Goal: Check status: Check status

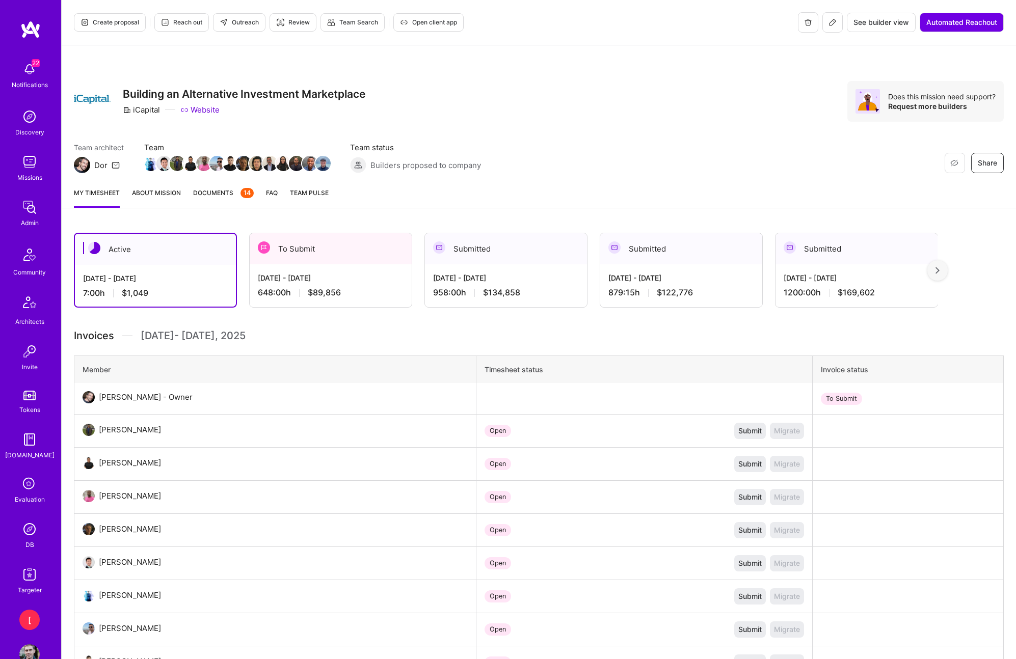
click at [357, 275] on div "[DATE] - [DATE]" at bounding box center [331, 278] width 146 height 11
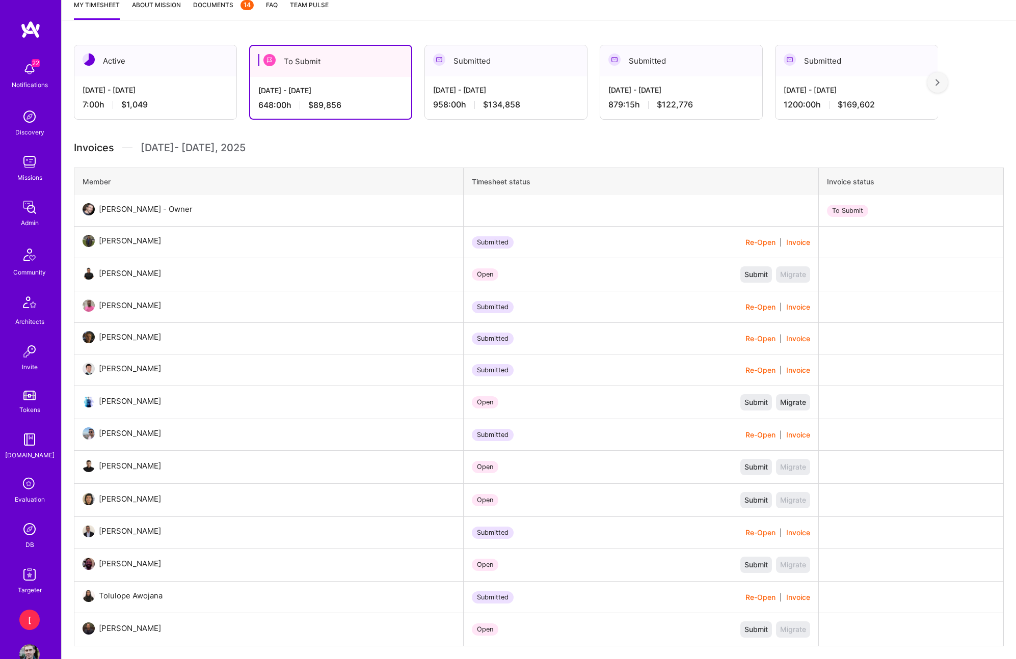
scroll to position [185, 0]
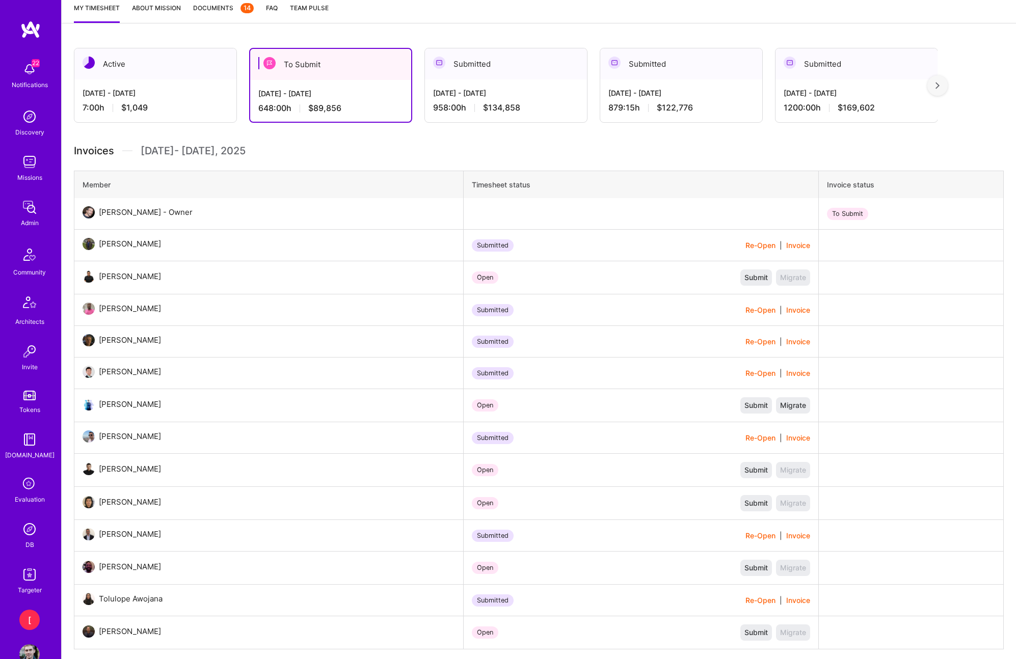
click at [165, 94] on div "[DATE] - [DATE]" at bounding box center [156, 93] width 146 height 11
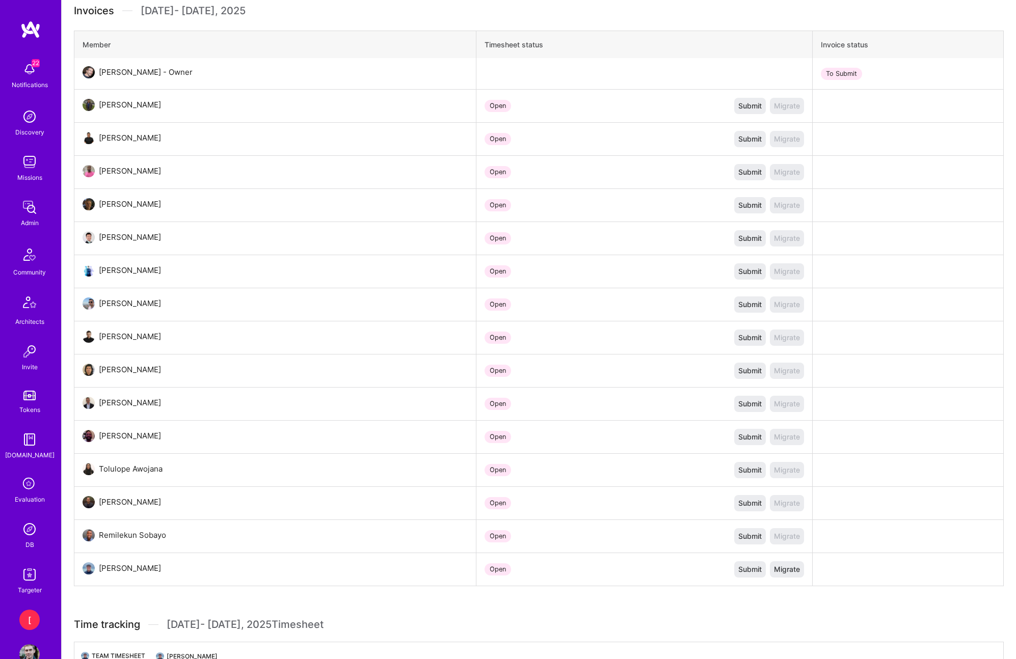
scroll to position [514, 0]
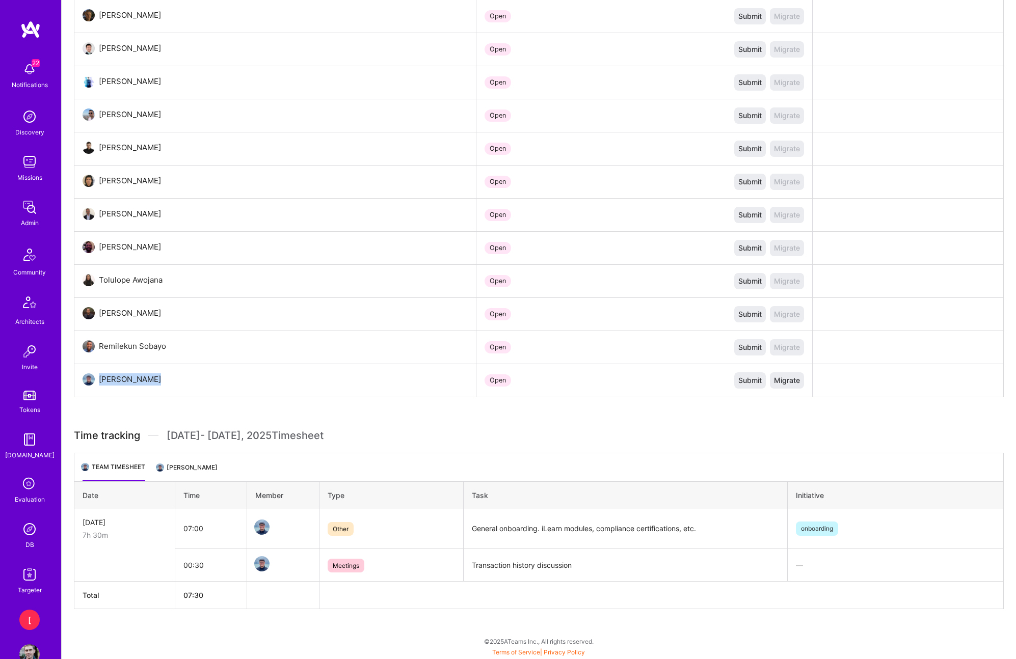
drag, startPoint x: 153, startPoint y: 383, endPoint x: 99, endPoint y: 379, distance: 54.2
click at [99, 379] on td "[PERSON_NAME]" at bounding box center [275, 380] width 402 height 33
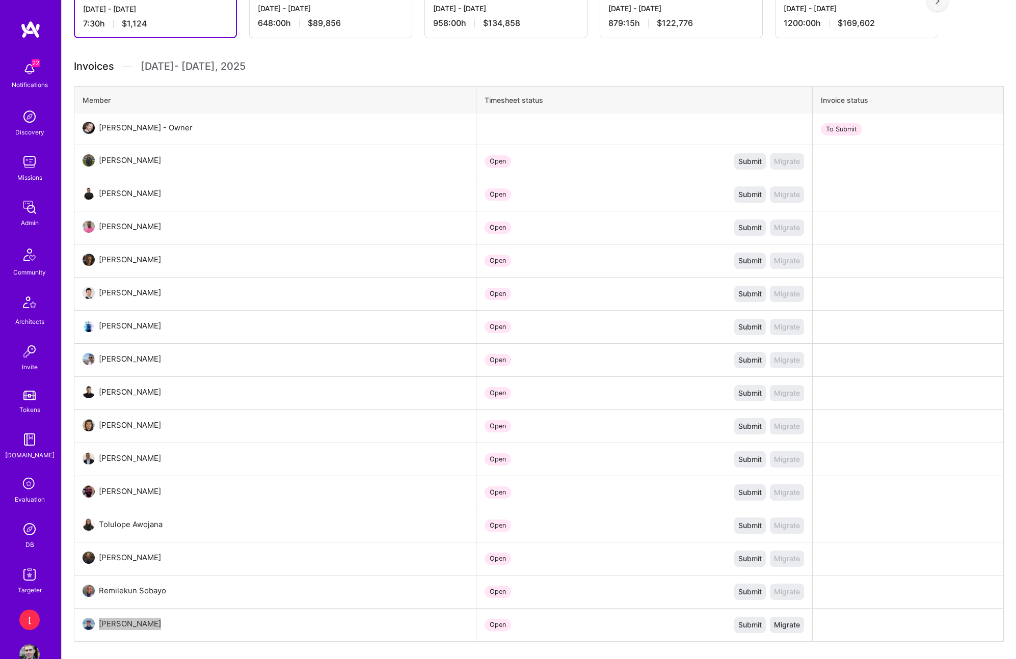
scroll to position [0, 0]
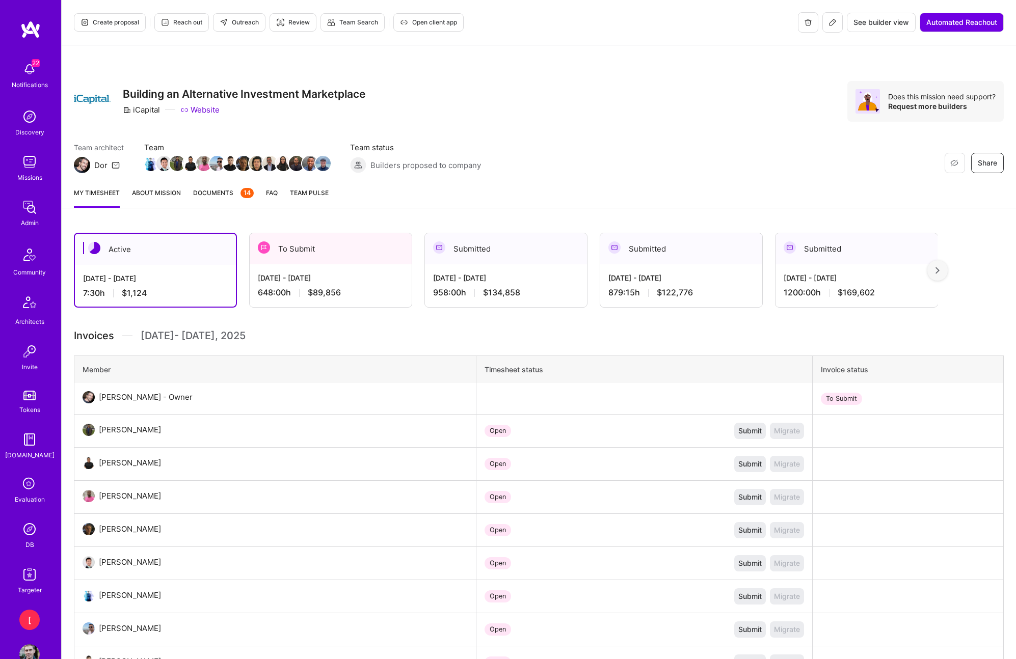
click at [349, 277] on div "[DATE] - [DATE]" at bounding box center [331, 278] width 146 height 11
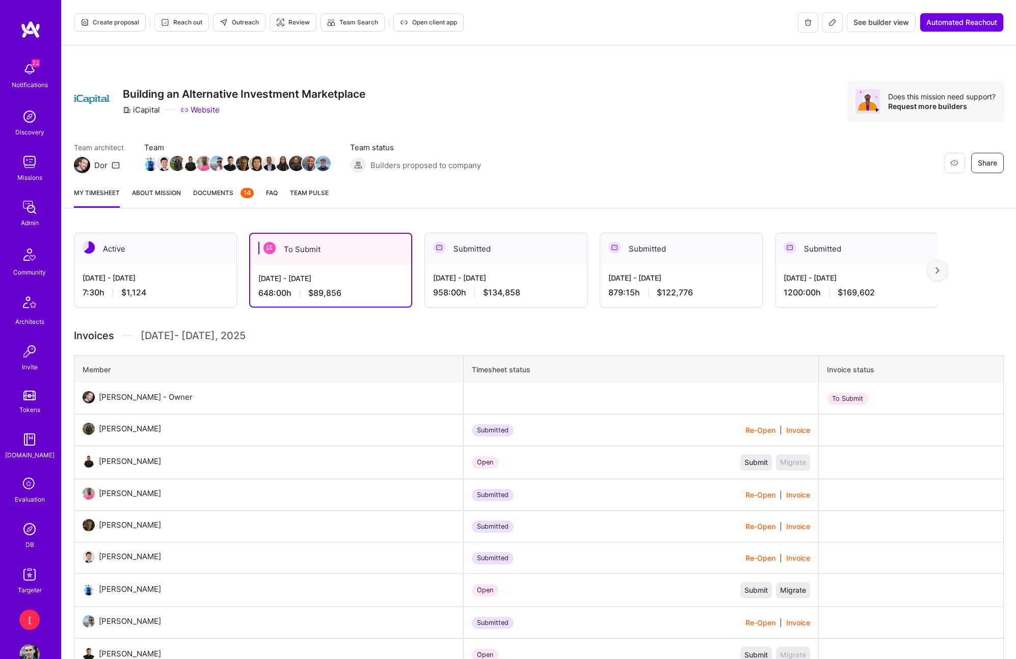
click at [166, 270] on div "Sep 16 - Sep 30, 2025 7:30 h $1,124" at bounding box center [155, 285] width 162 height 42
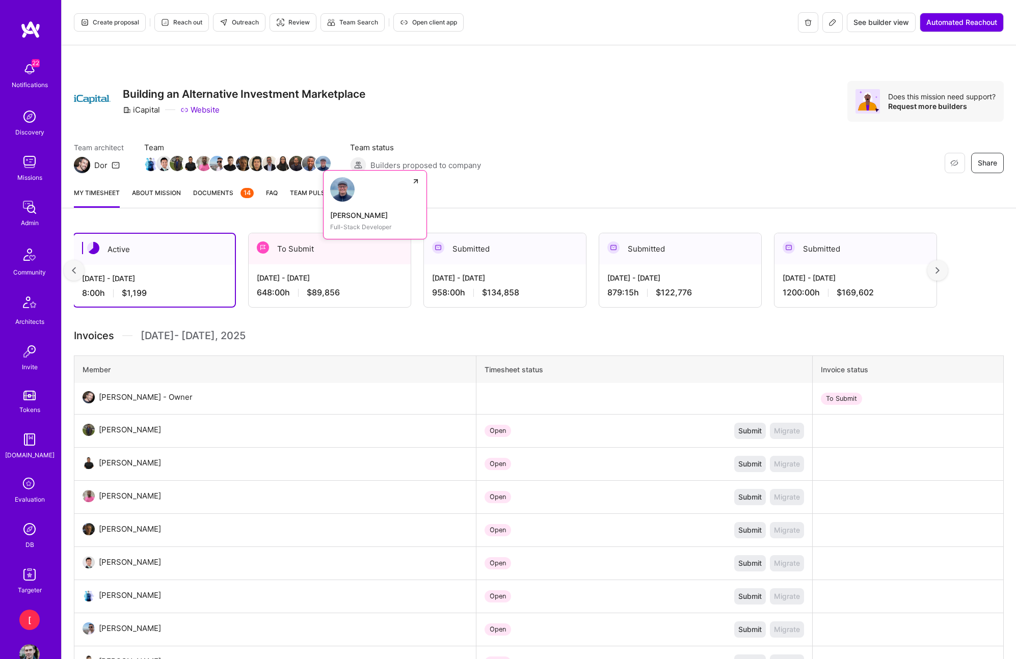
click at [327, 162] on img at bounding box center [322, 163] width 15 height 15
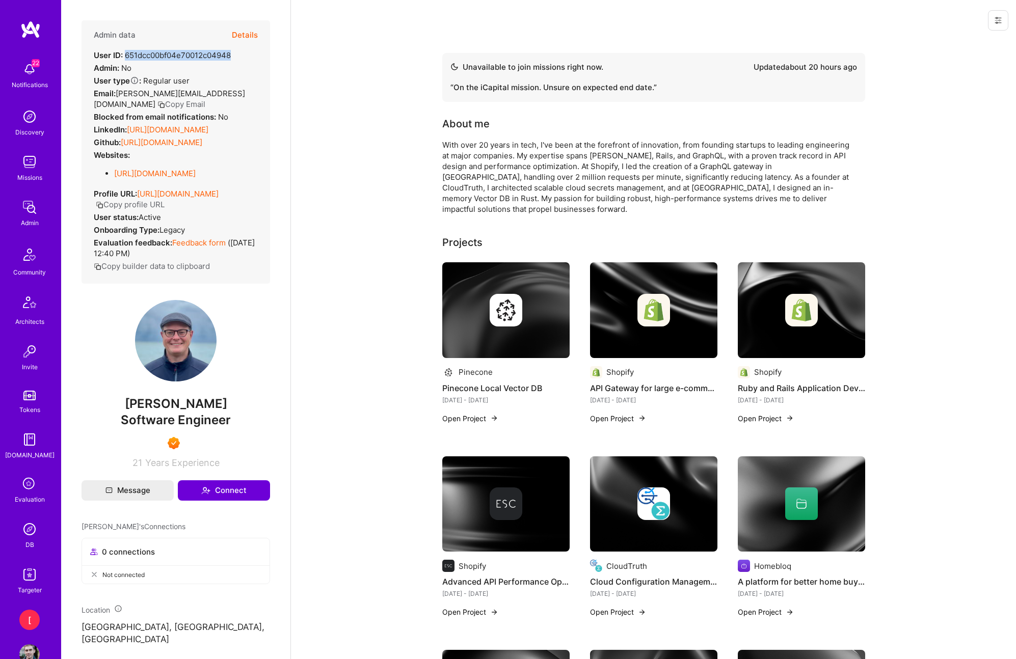
drag, startPoint x: 196, startPoint y: 51, endPoint x: 126, endPoint y: 52, distance: 69.8
click at [125, 52] on div "Admin data Details User ID: 651dcc00bf04e70012c04948 Admin: No User type Regula…" at bounding box center [176, 151] width 189 height 263
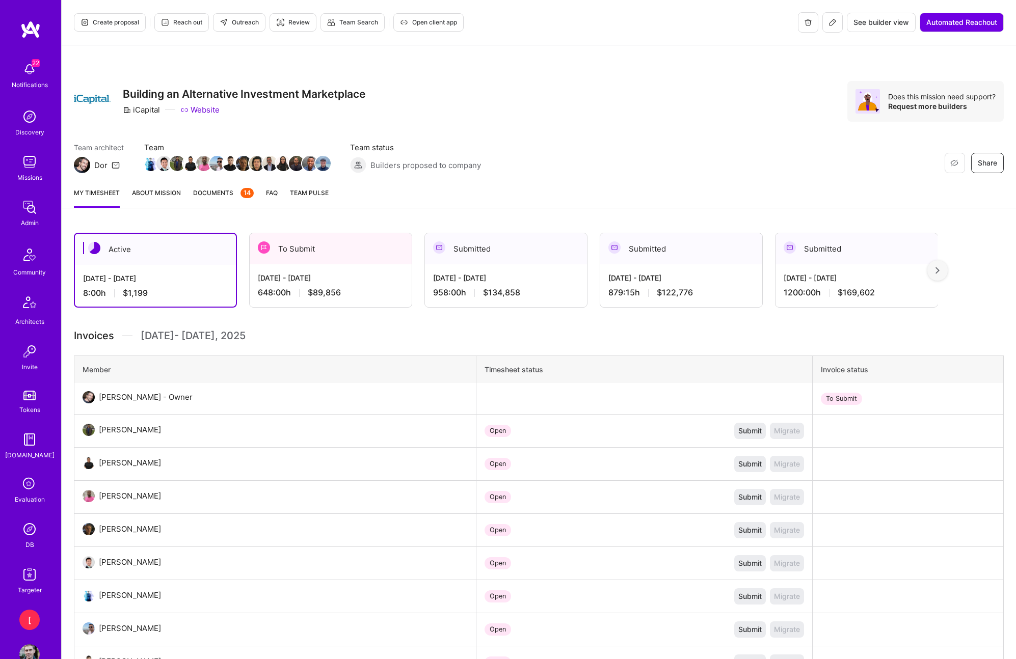
click at [328, 272] on div "[DATE] - [DATE] 648:00 h $89,856" at bounding box center [331, 285] width 162 height 42
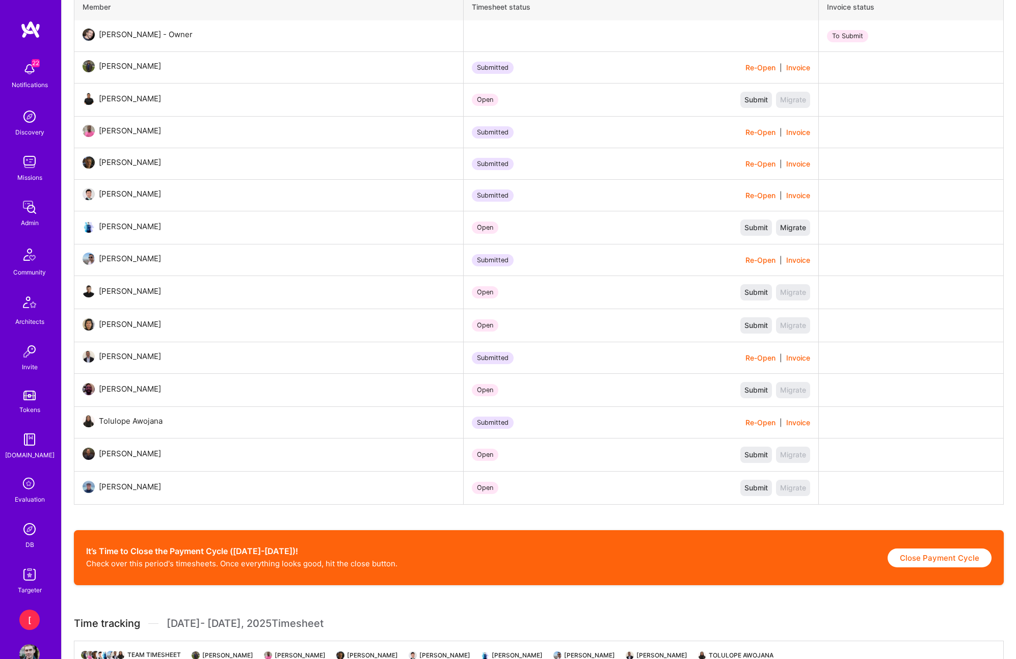
scroll to position [326, 0]
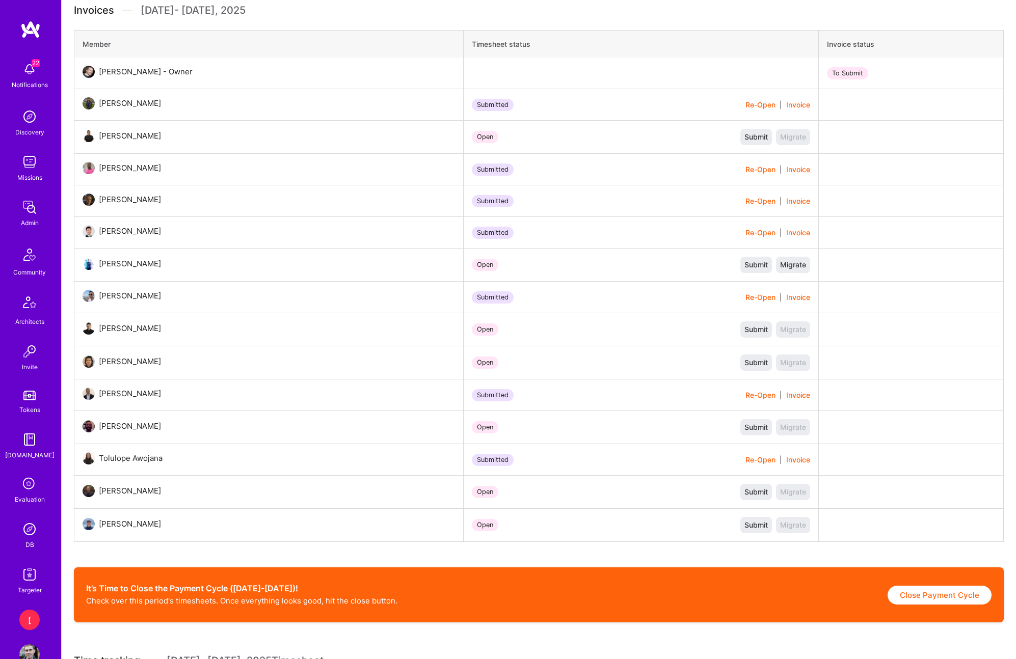
click at [89, 526] on img at bounding box center [89, 524] width 12 height 12
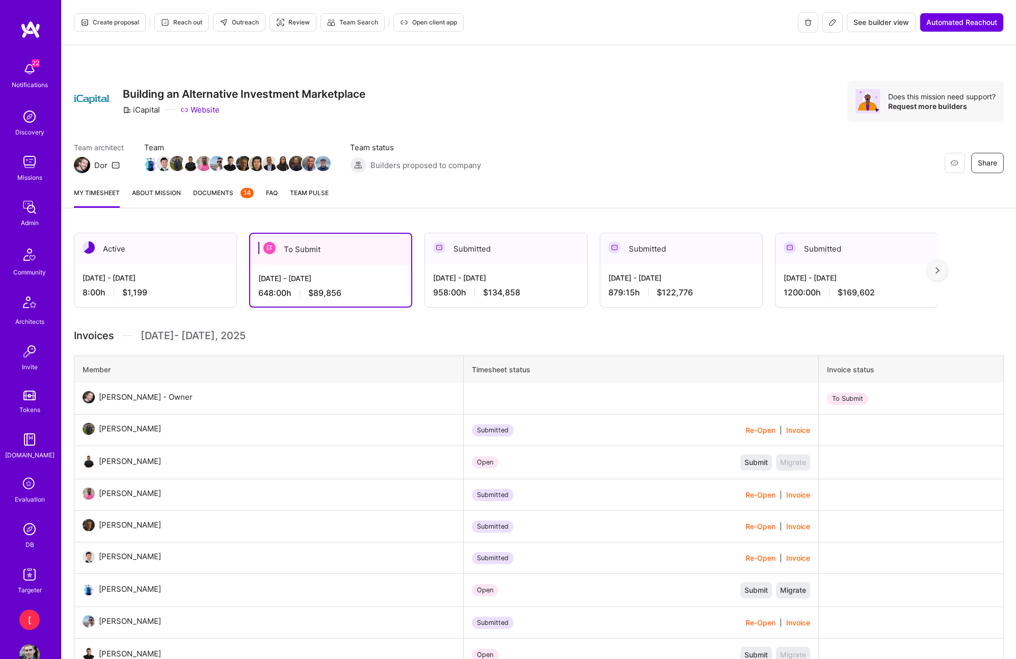
click at [166, 263] on div "Active" at bounding box center [155, 248] width 162 height 31
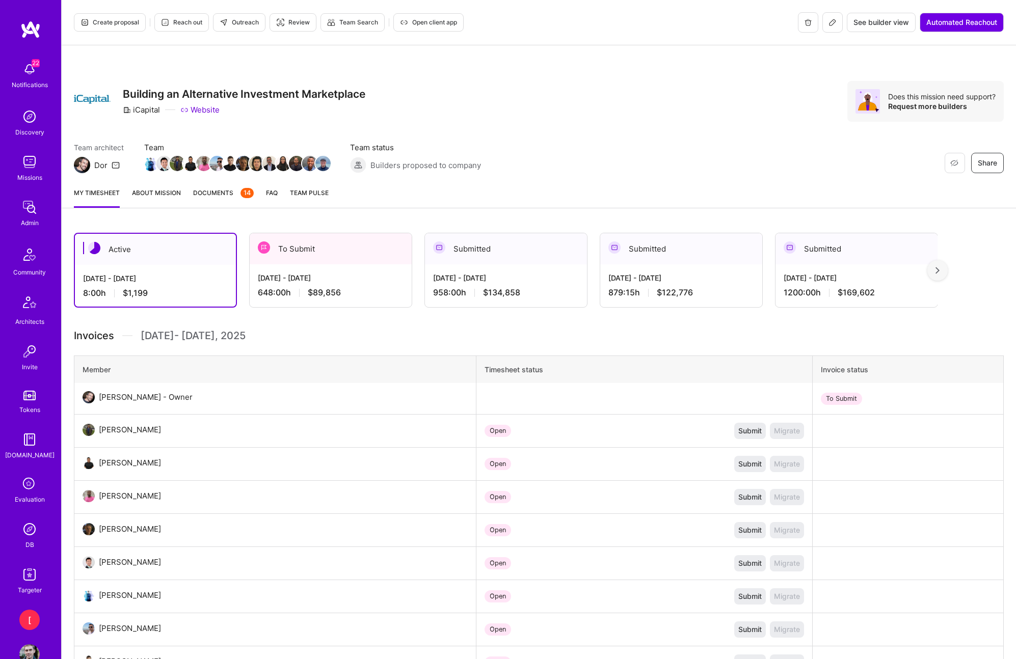
click at [318, 273] on div "[DATE] - [DATE]" at bounding box center [331, 278] width 146 height 11
